Goal: Find contact information: Obtain details needed to contact an individual or organization

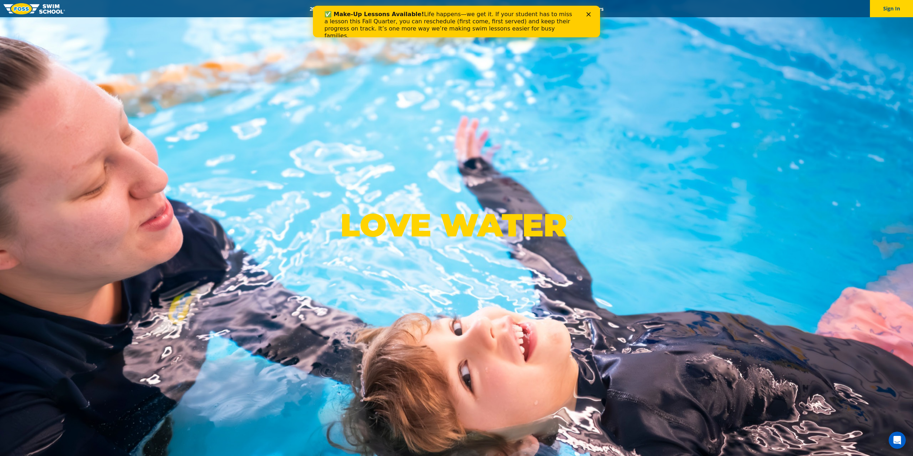
click at [589, 14] on icon "Close" at bounding box center [589, 14] width 4 height 4
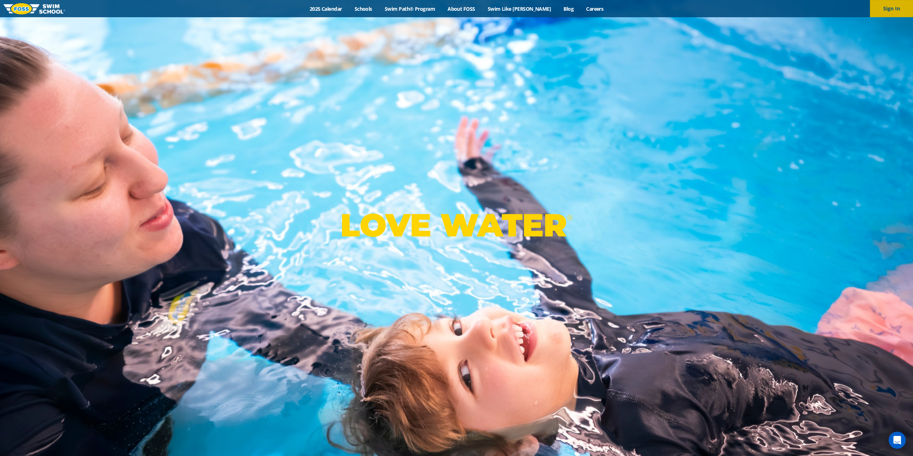
click at [898, 6] on button "Sign In" at bounding box center [891, 8] width 43 height 17
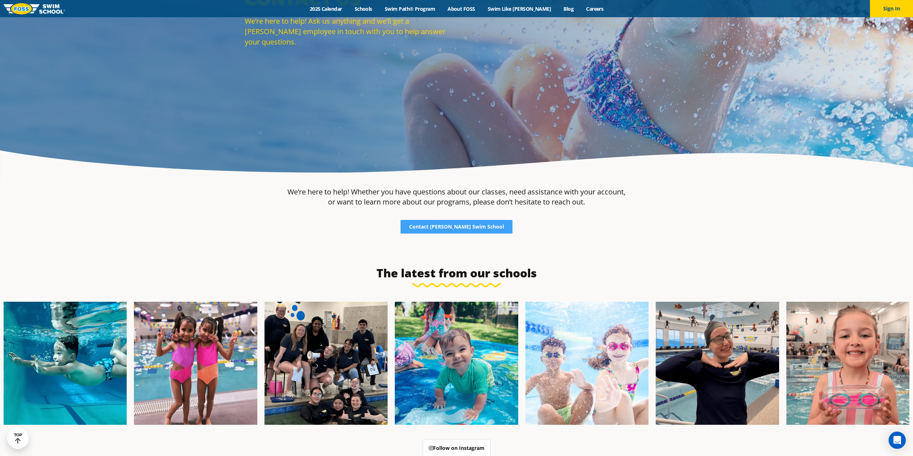
scroll to position [139, 0]
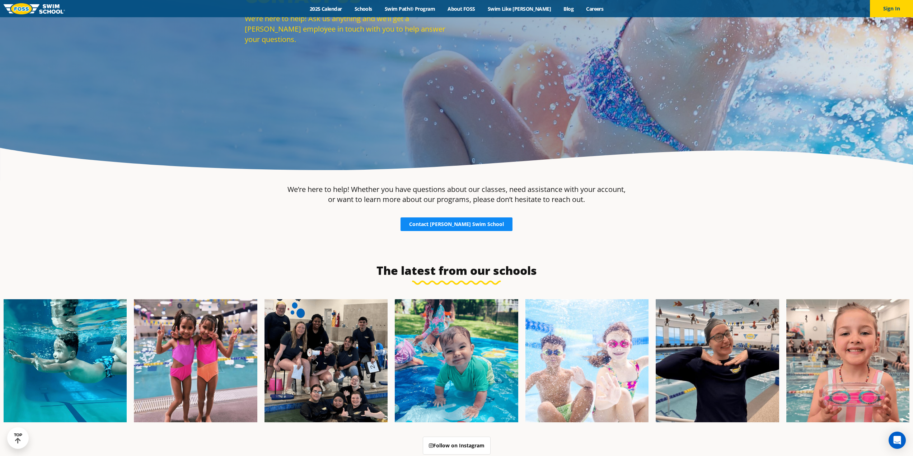
click at [473, 224] on span "Contact [PERSON_NAME] Swim School" at bounding box center [456, 224] width 95 height 5
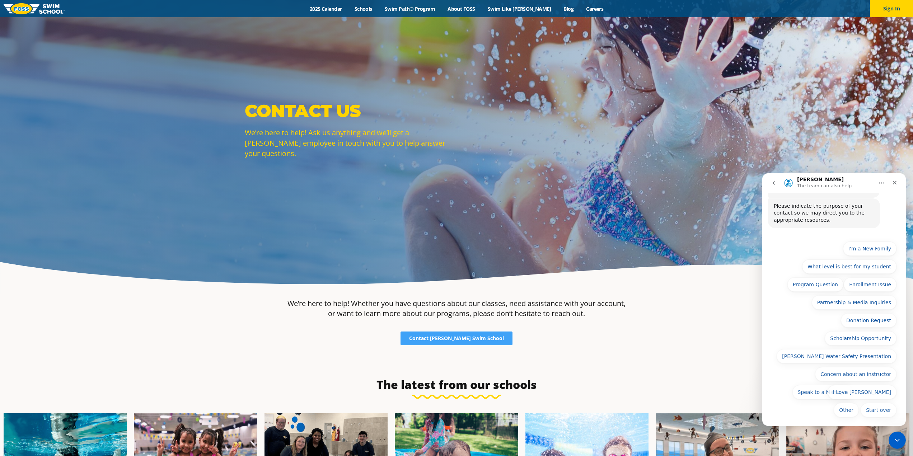
scroll to position [48, 0]
click at [852, 408] on button "Other" at bounding box center [846, 408] width 25 height 14
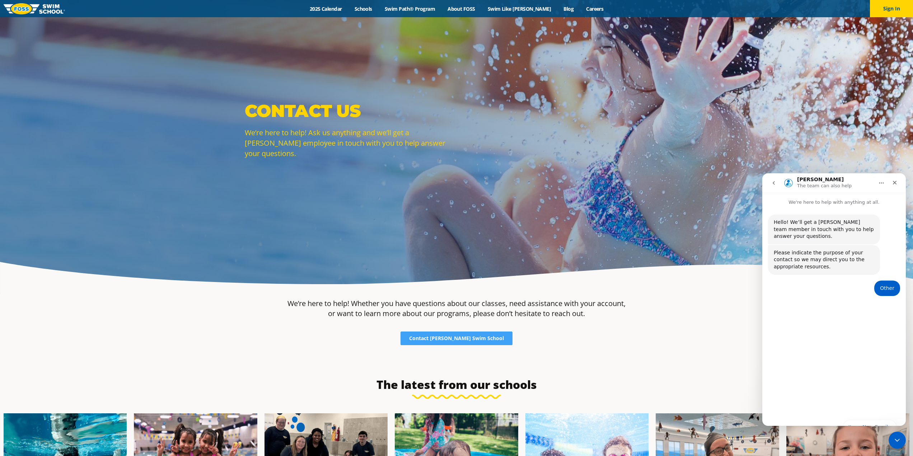
scroll to position [0, 0]
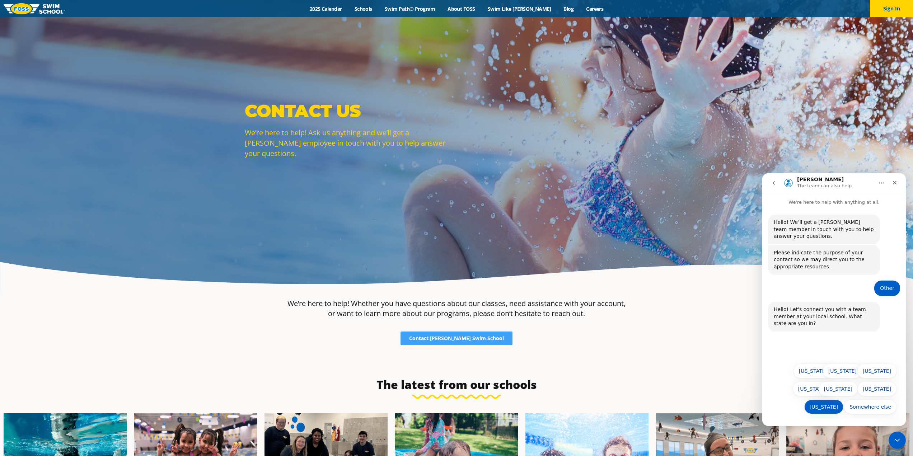
click at [824, 409] on button "[US_STATE]" at bounding box center [824, 407] width 39 height 14
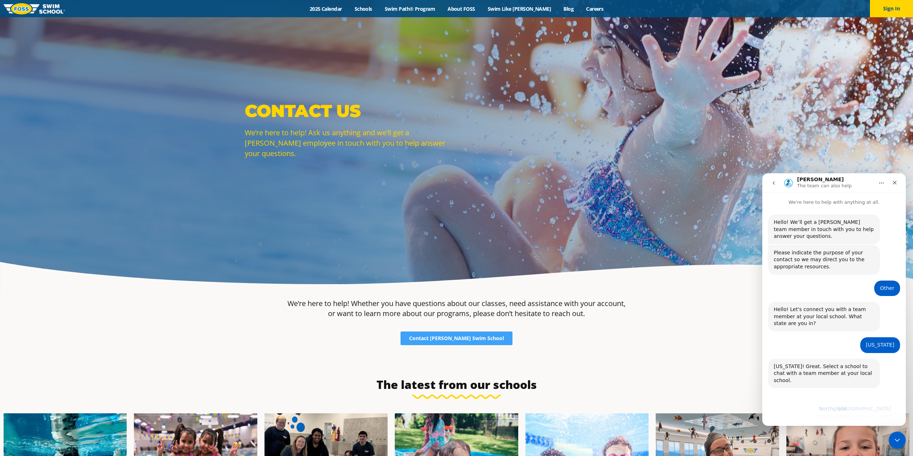
scroll to position [10, 0]
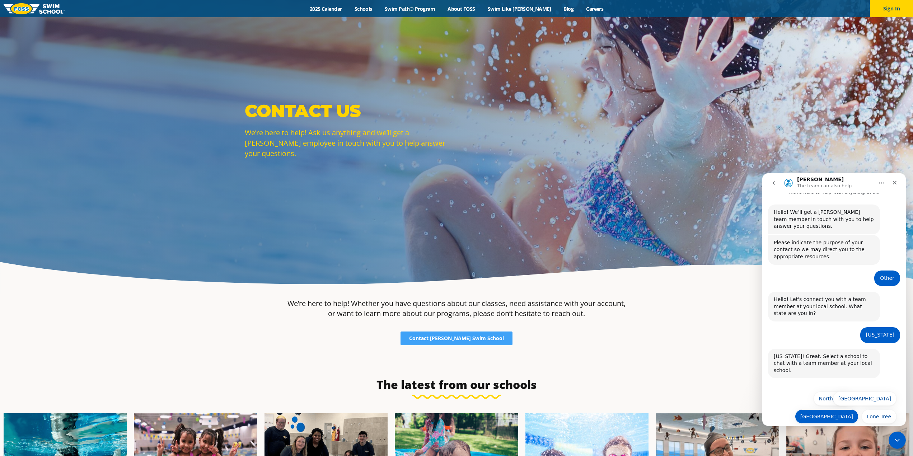
click at [838, 410] on button "[GEOGRAPHIC_DATA]" at bounding box center [827, 417] width 64 height 14
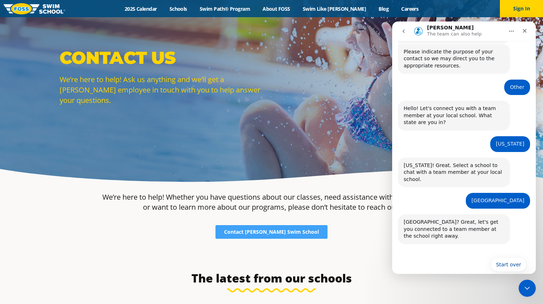
scroll to position [49, 0]
click at [257, 138] on div "Contact Us We’re here to help! Ask us anything and we’ll get a [PERSON_NAME] em…" at bounding box center [271, 81] width 543 height 213
click at [489, 152] on div "[US_STATE] [PERSON_NAME] • 38m ago" at bounding box center [464, 148] width 132 height 22
click at [294, 166] on div "Contact Us We’re here to help! Ask us anything and we’ll get a [PERSON_NAME] em…" at bounding box center [271, 81] width 543 height 213
